Goal: Transaction & Acquisition: Purchase product/service

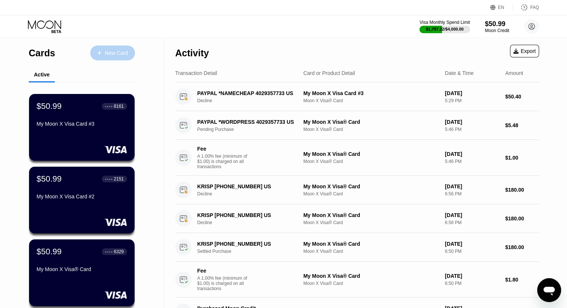
drag, startPoint x: 127, startPoint y: 53, endPoint x: 97, endPoint y: 115, distance: 68.4
click at [83, 121] on div "$50.99 ● ● ● ● 8161 My Moon X Visa Card #3" at bounding box center [81, 115] width 91 height 29
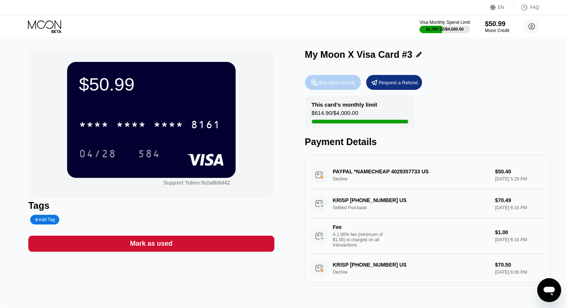
click at [335, 84] on div "Buy Moon Credit" at bounding box center [337, 82] width 36 height 6
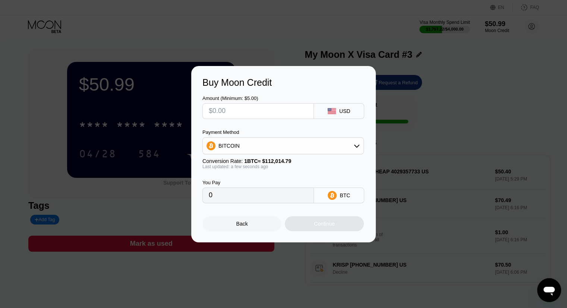
click at [296, 111] on input "text" at bounding box center [258, 111] width 99 height 15
type input "$10"
type input "0.00008928"
type input "$1"
type input "0.00000893"
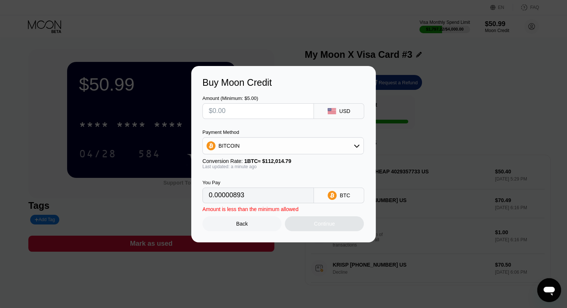
type input "0"
type input "$5"
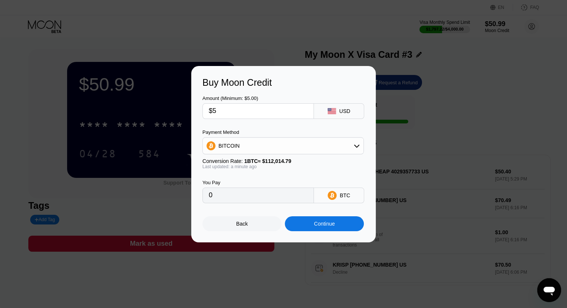
type input "0.00004464"
type input "$50"
type input "0.00044637"
type input "$5"
type input "0.00004464"
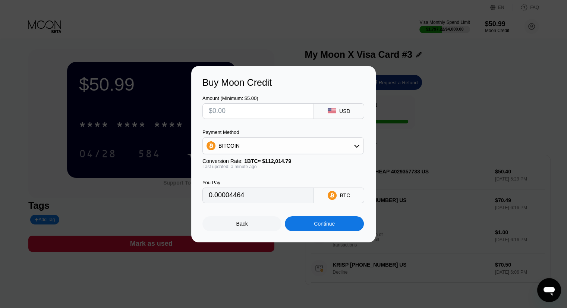
type input "0"
type input "$4"
type input "0.00003571"
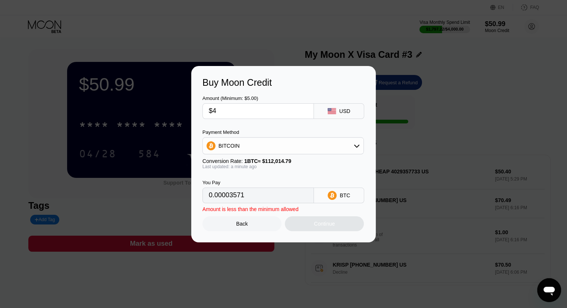
type input "$40"
type input "0.00035710"
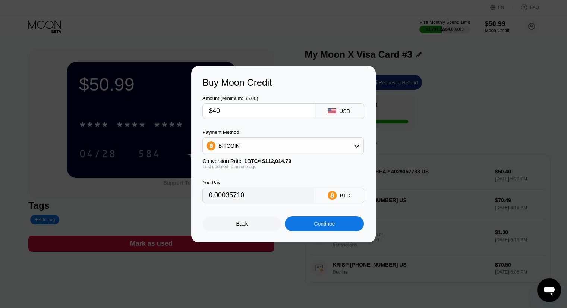
type input "$4"
type input "0.00003571"
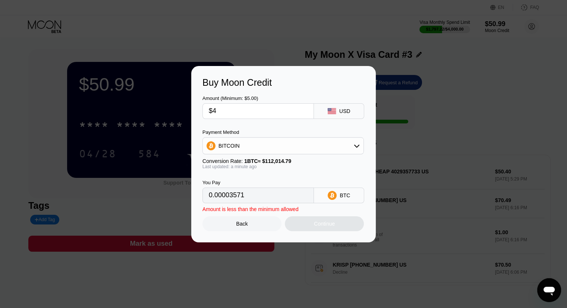
type input "$40"
type input "0.00035710"
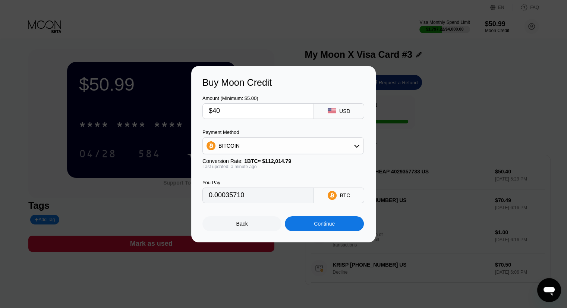
type input "$40"
click at [326, 227] on div "Continue" at bounding box center [324, 224] width 21 height 6
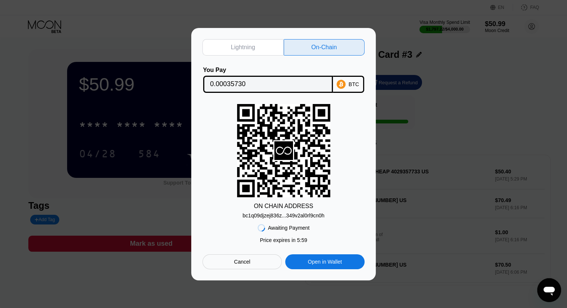
click at [305, 215] on div "bc1q09djzej836z...349v2al0rl9cn0h" at bounding box center [284, 216] width 82 height 6
click at [288, 215] on div "bc1q09djzej836z...349v2al0rl9cn0h" at bounding box center [284, 216] width 82 height 6
click at [198, 253] on div "Lightning On-Chain You Pay 0.00035730 BTC ON CHAIN ADDRESS bc1q09djzej836z...34…" at bounding box center [283, 154] width 185 height 253
click at [283, 88] on input "0.00035730" at bounding box center [268, 84] width 116 height 15
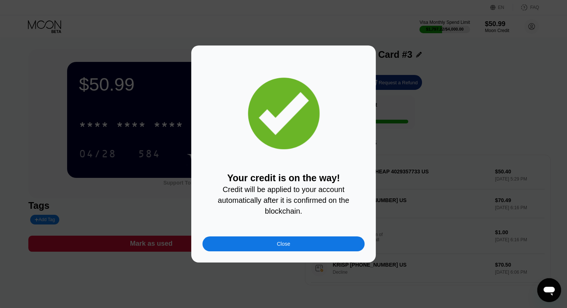
click at [308, 248] on div "Close" at bounding box center [284, 244] width 162 height 15
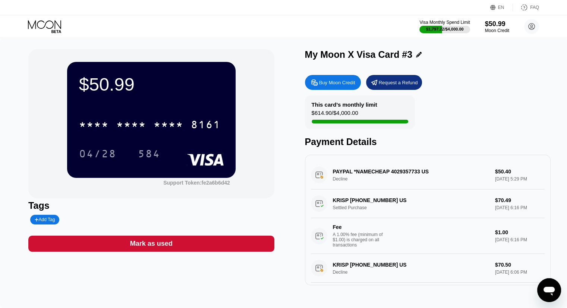
click at [148, 281] on div "$50.99 * * * * * * * * * * * * 8161 04/28 584 Support Token: fe2a6b6d42 Tags Ad…" at bounding box center [151, 167] width 246 height 236
